Goal: Transaction & Acquisition: Purchase product/service

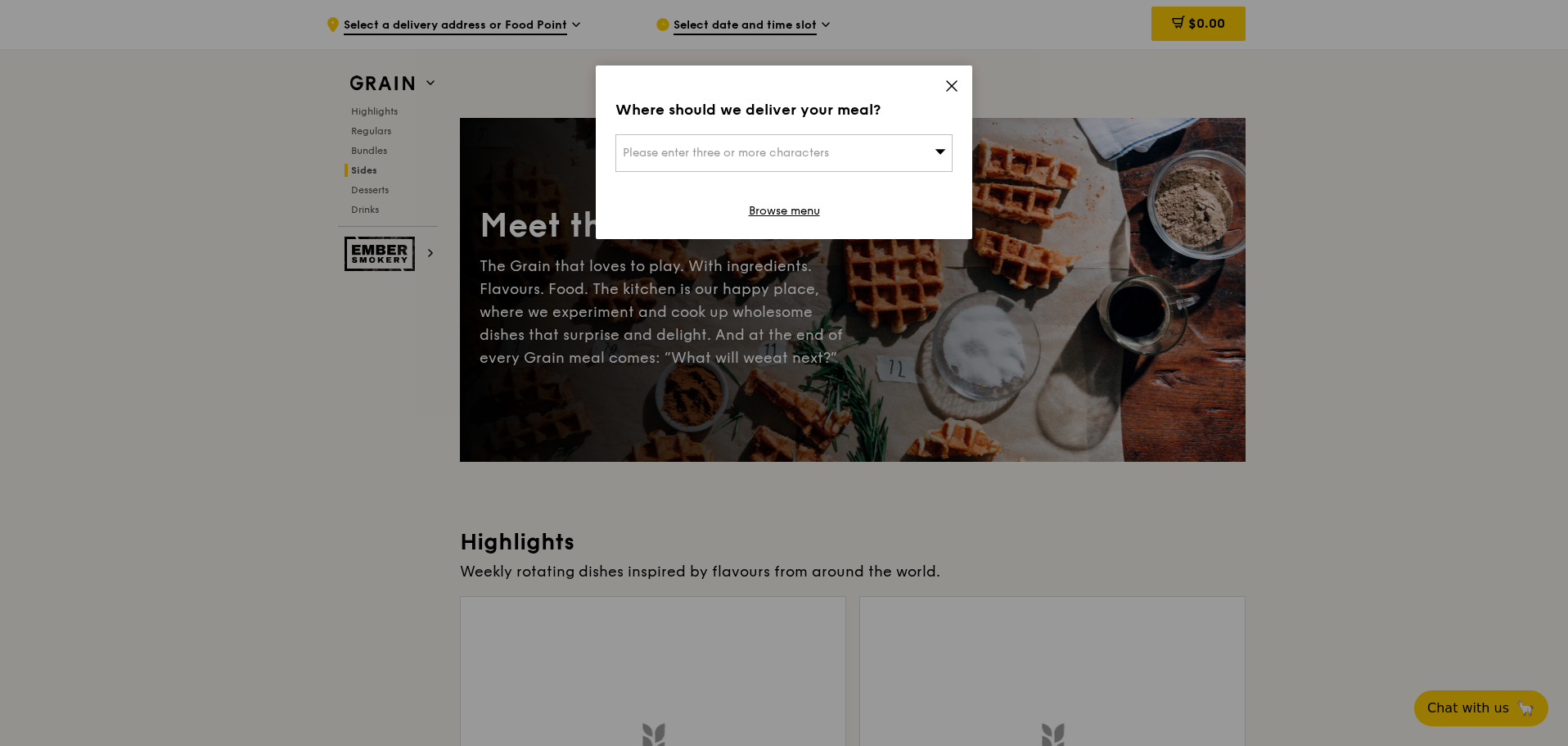
scroll to position [3679, 0]
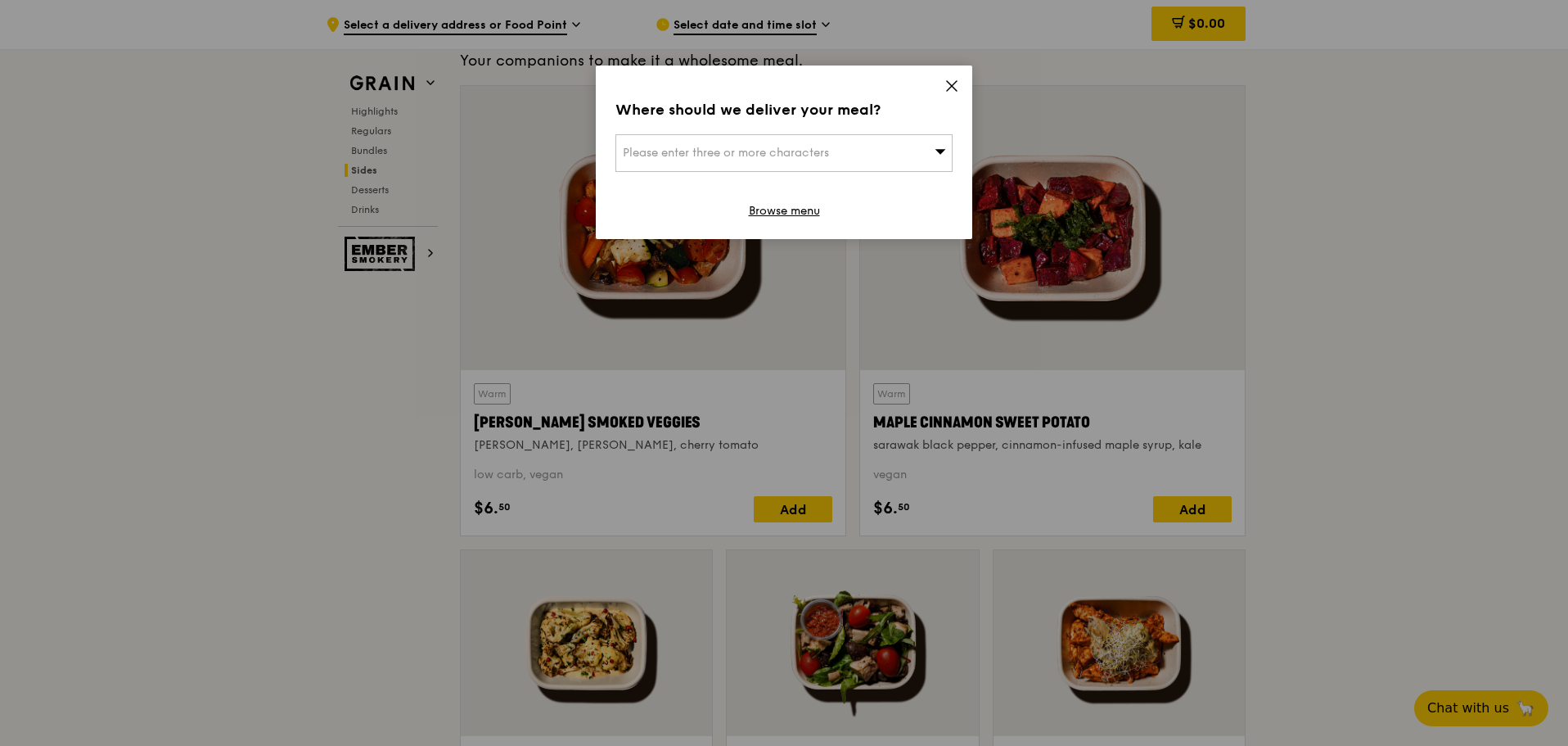
click at [780, 150] on span "Please enter three or more characters" at bounding box center [726, 152] width 206 height 14
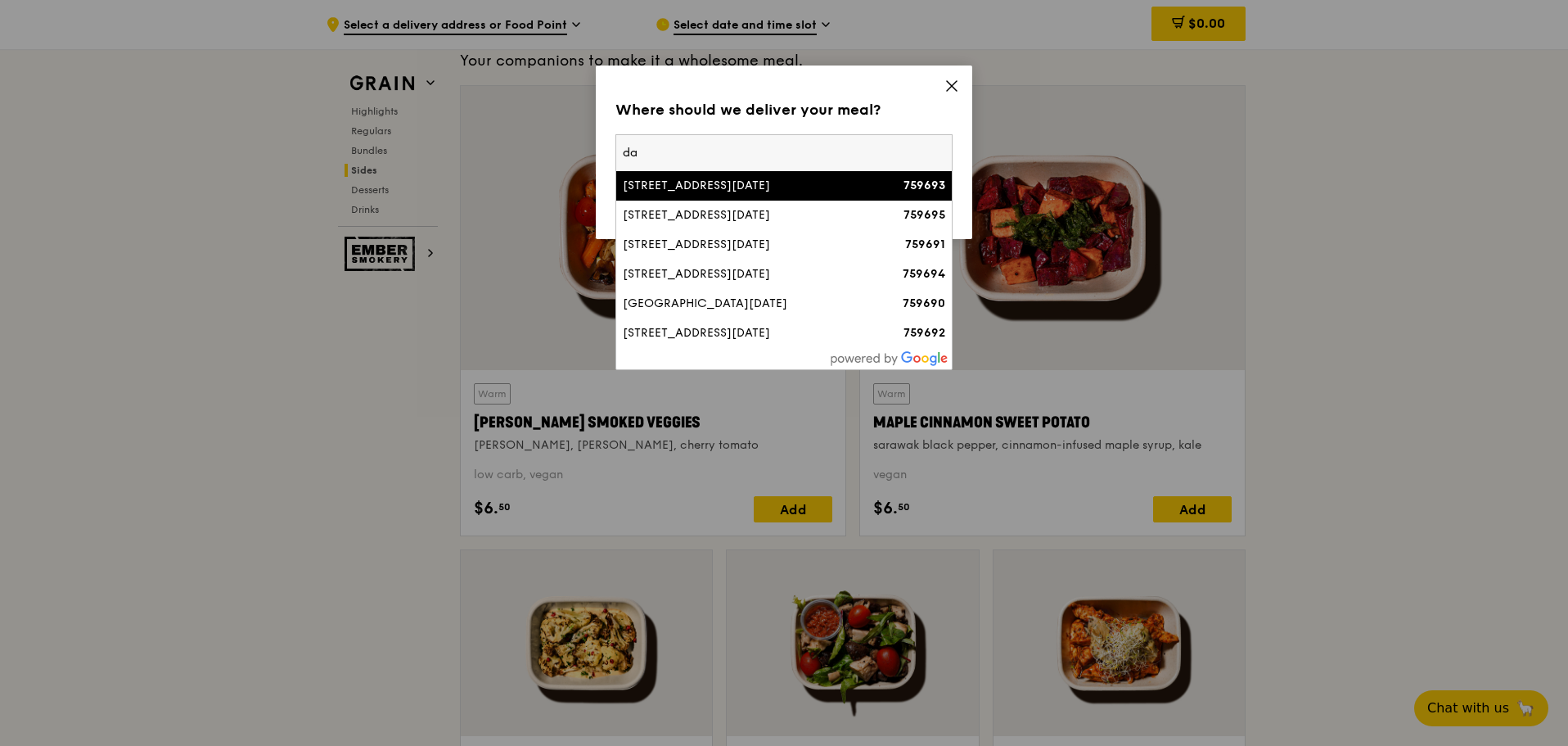
type input "d"
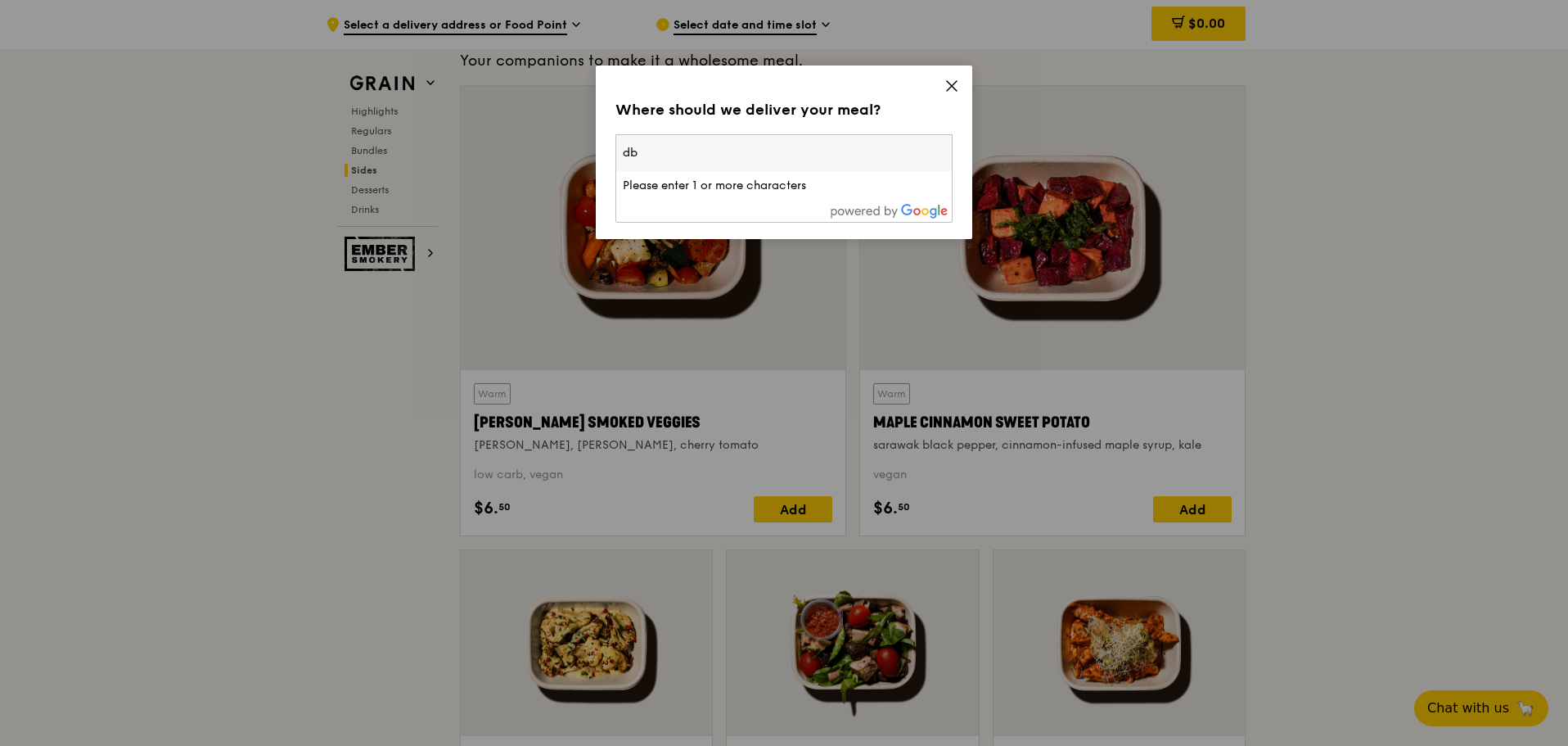
type input "dbs"
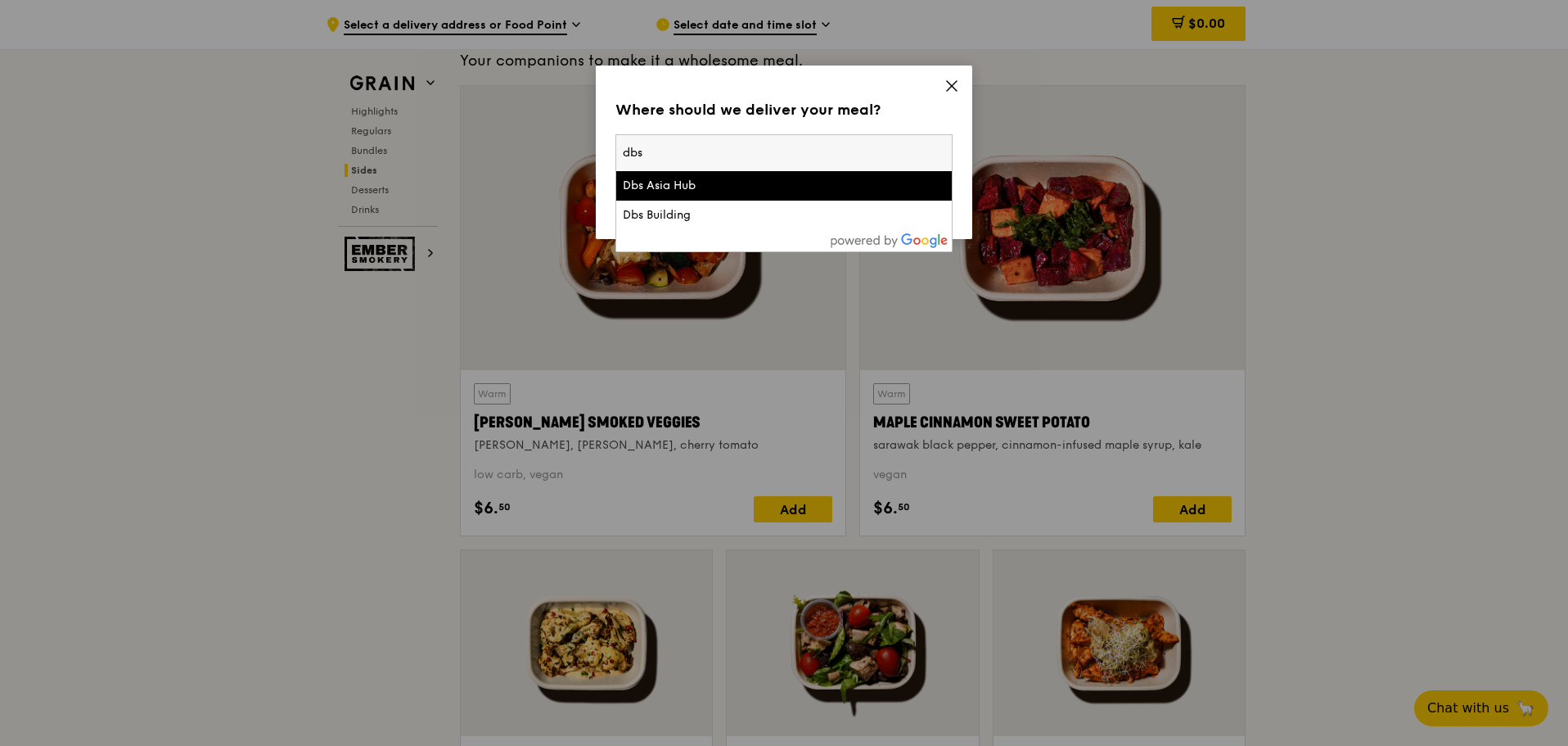
click at [679, 187] on div "Dbs Asia Hub" at bounding box center [744, 186] width 243 height 16
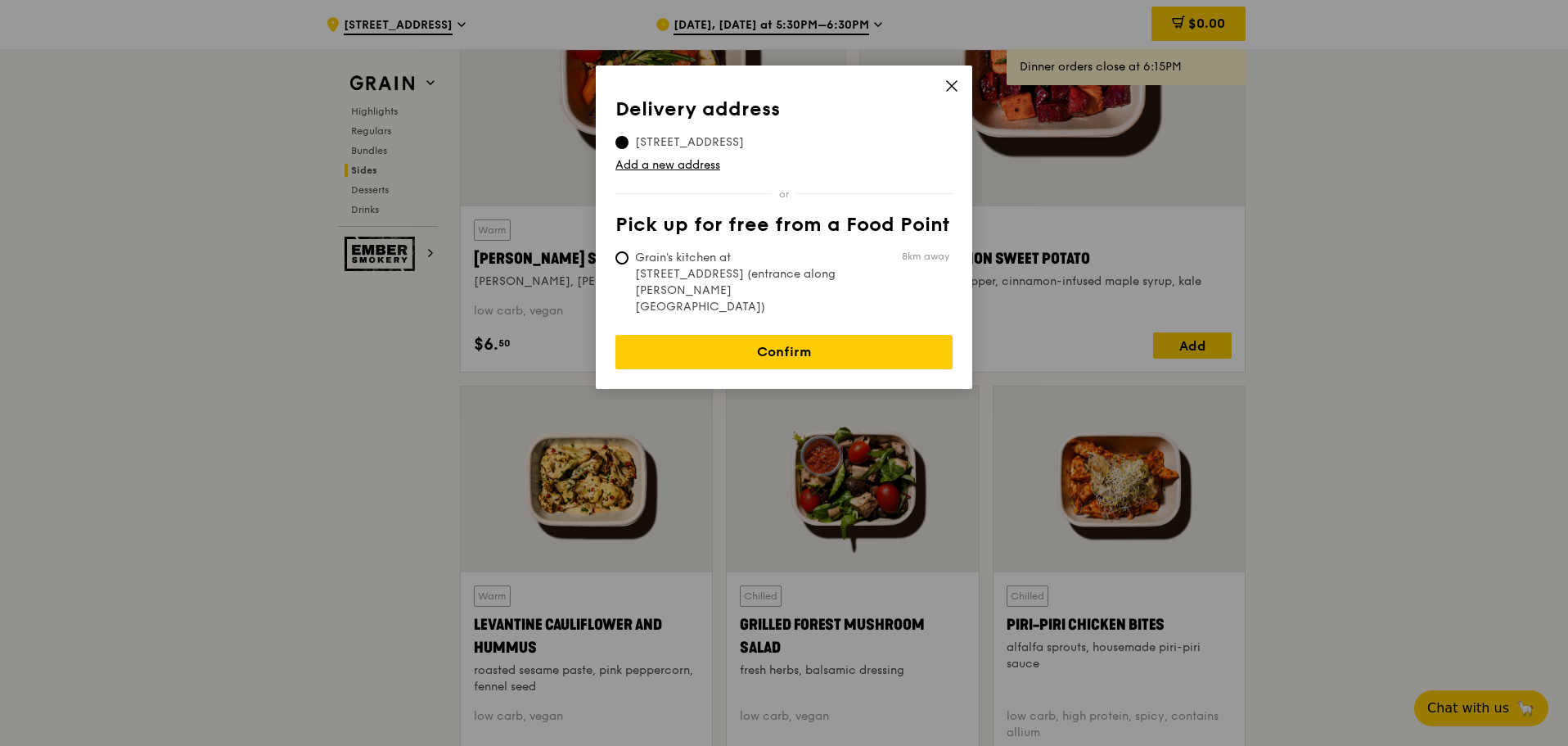
scroll to position [3761, 0]
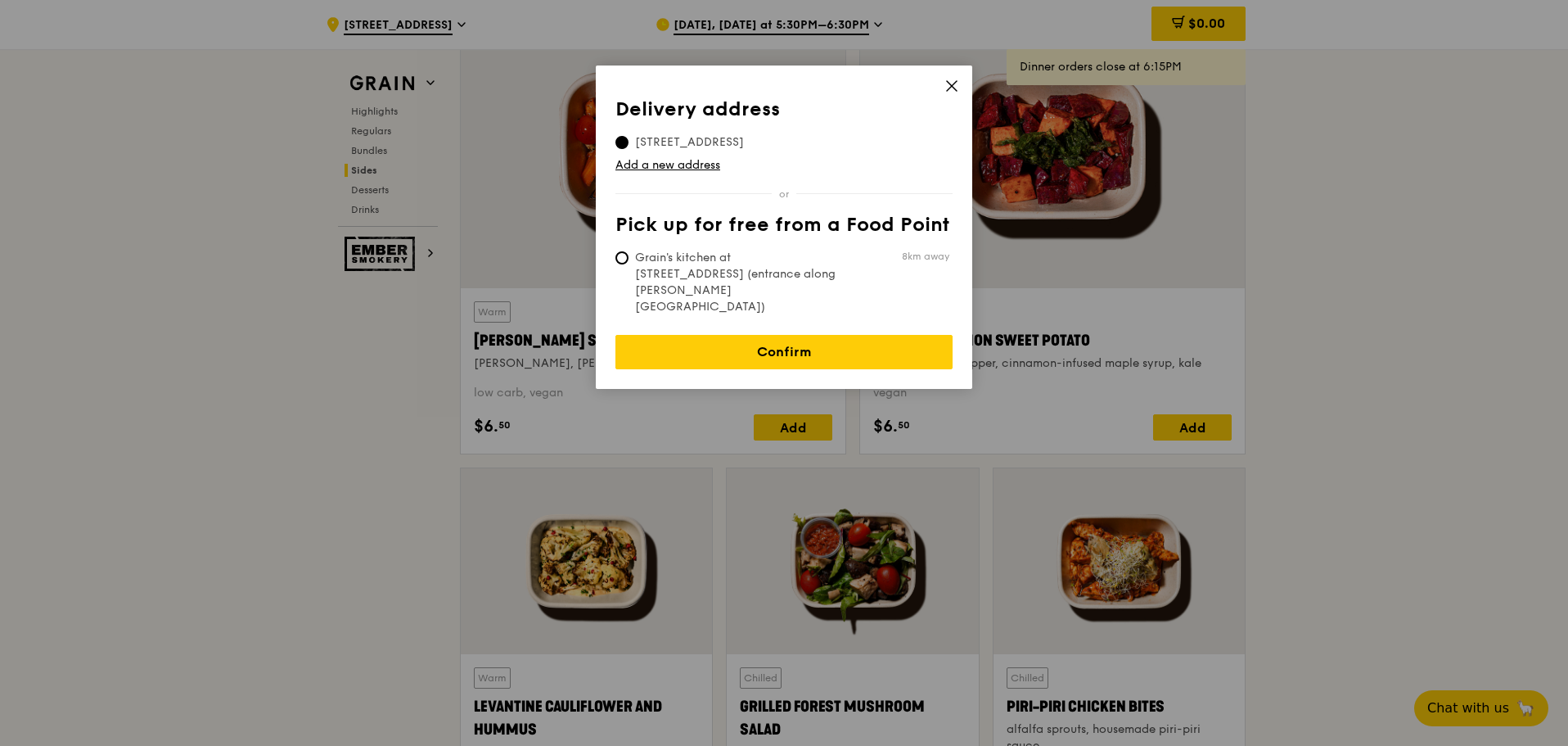
click at [763, 138] on span "[STREET_ADDRESS]" at bounding box center [690, 142] width 148 height 16
click at [628, 138] on input "[STREET_ADDRESS]" at bounding box center [622, 142] width 13 height 13
click at [763, 138] on span "[STREET_ADDRESS]" at bounding box center [690, 142] width 148 height 16
click at [628, 138] on input "[STREET_ADDRESS]" at bounding box center [622, 142] width 13 height 13
click at [951, 81] on icon at bounding box center [951, 86] width 14 height 14
